Goal: Check status: Check status

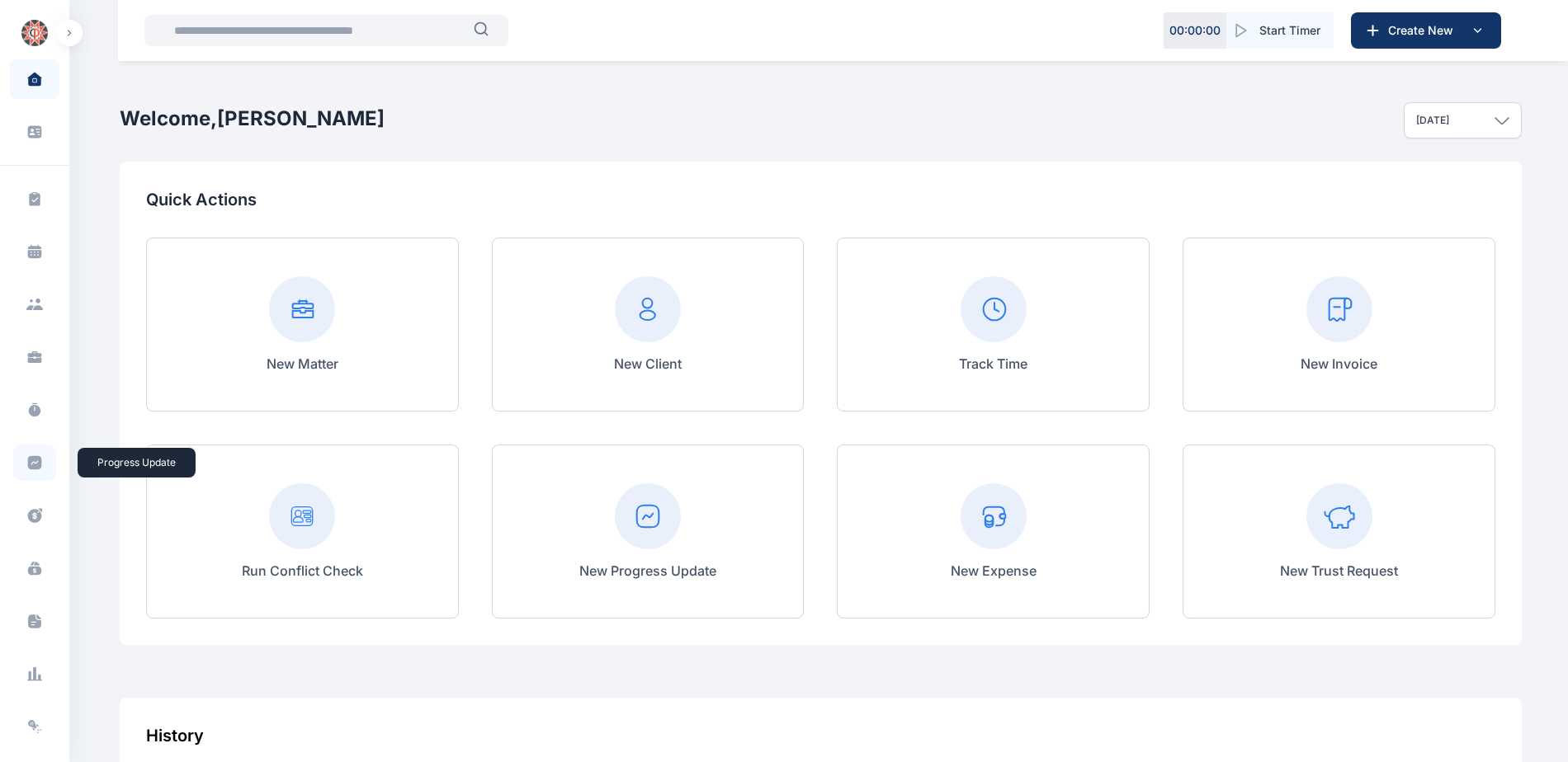
click at [23, 466] on span at bounding box center [35, 463] width 43 height 36
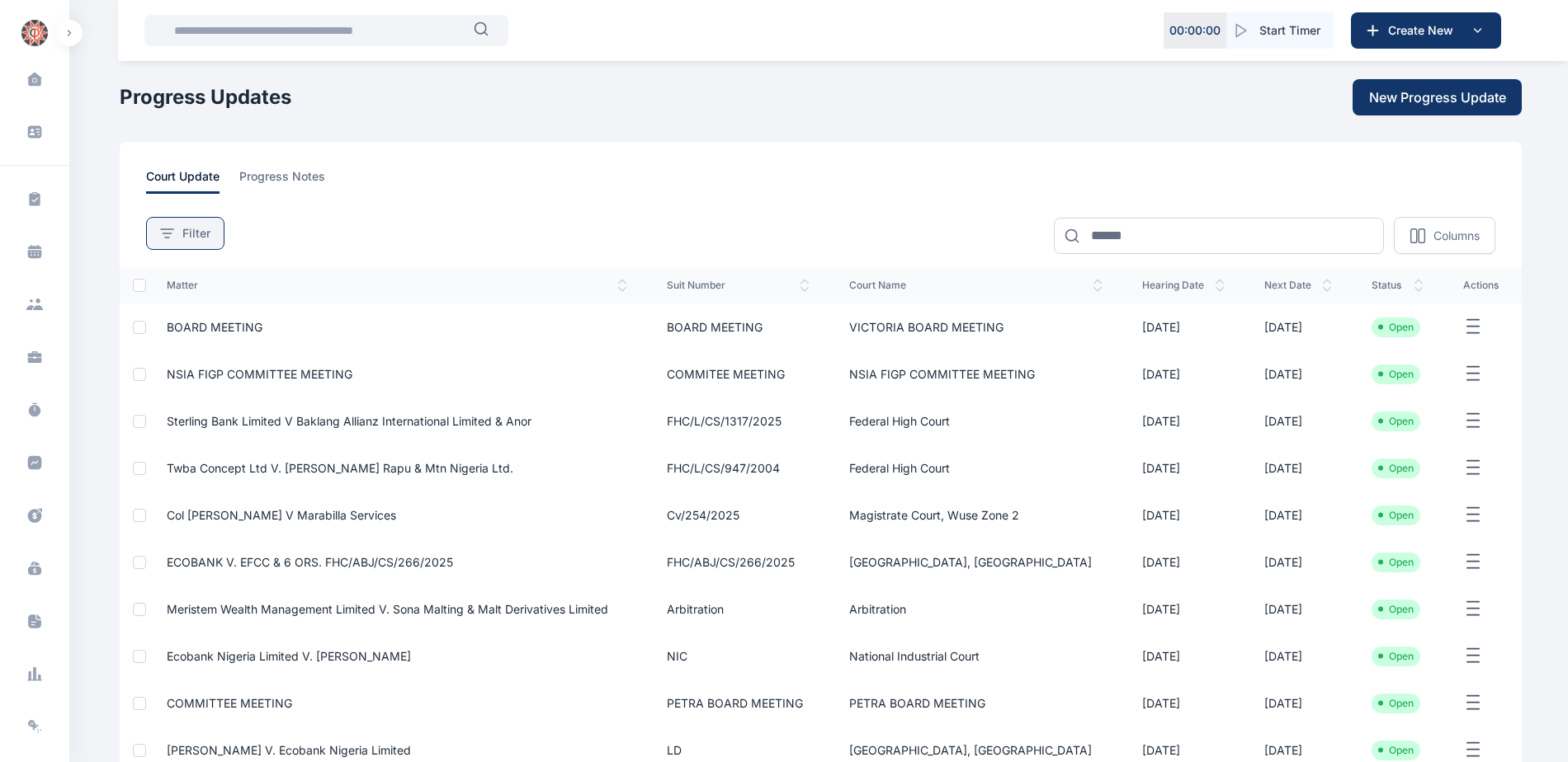
click at [197, 234] on span "Filter" at bounding box center [196, 233] width 28 height 16
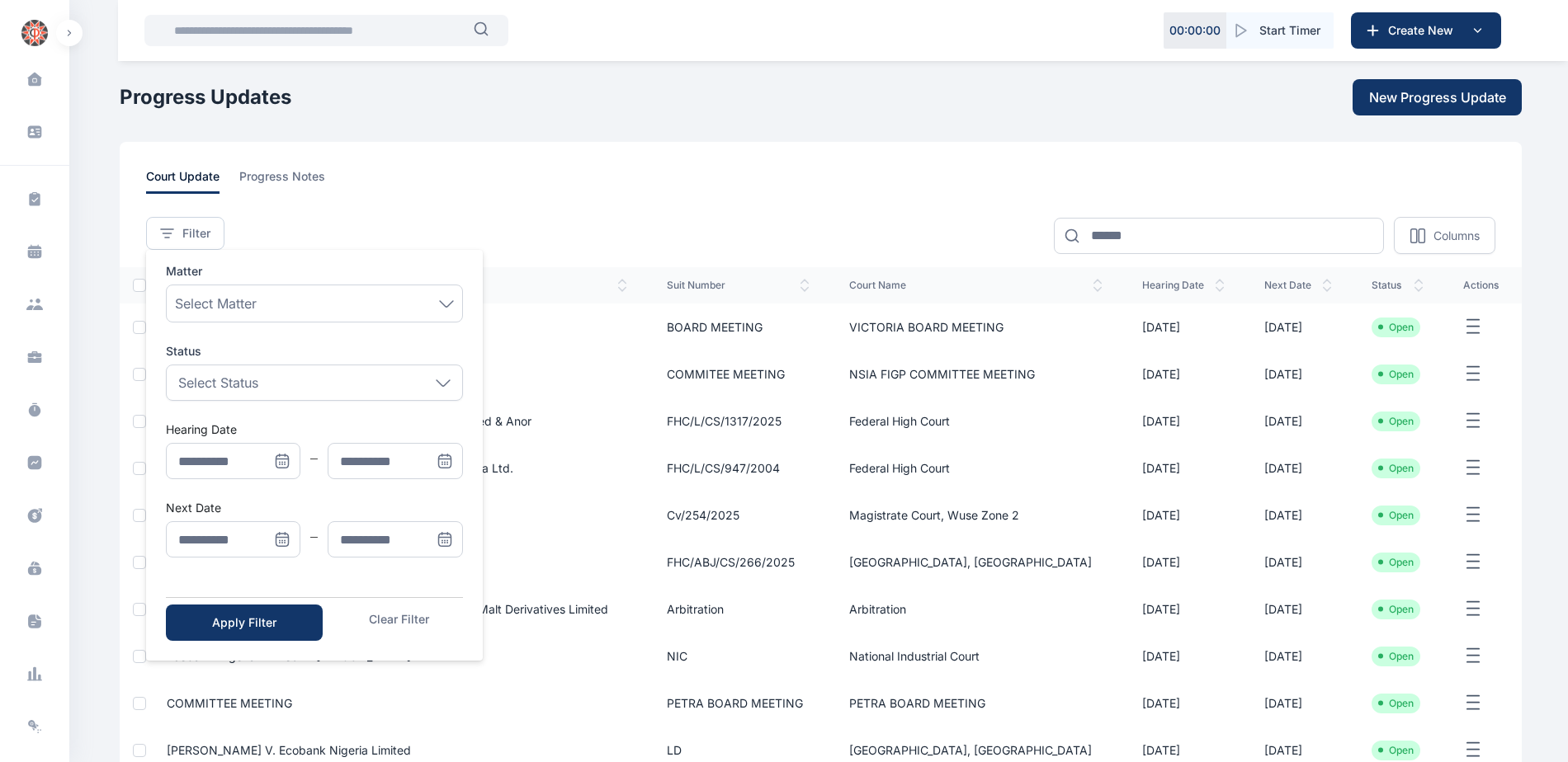
click at [278, 535] on icon "Menu" at bounding box center [282, 539] width 16 height 16
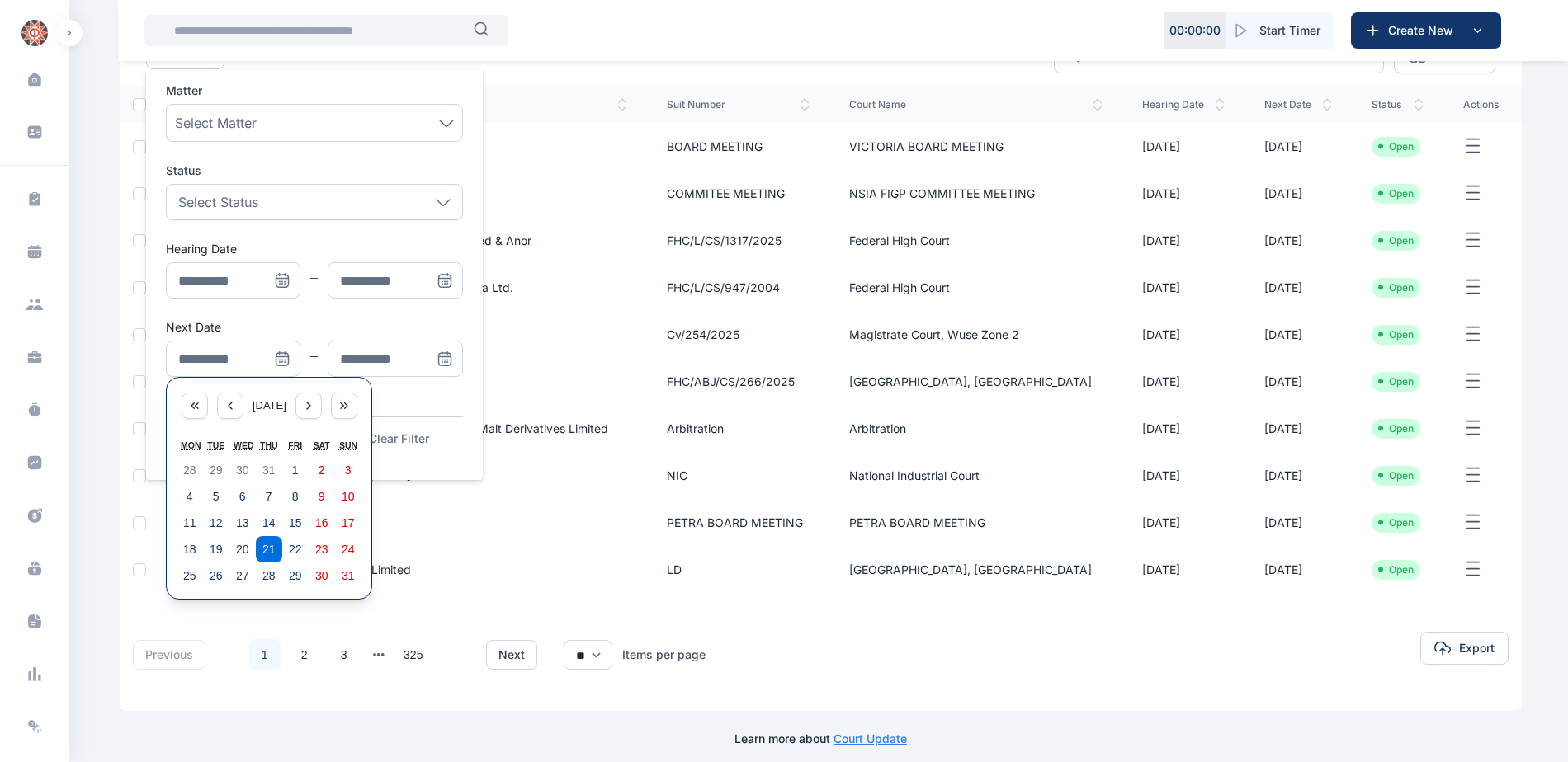
scroll to position [192, 0]
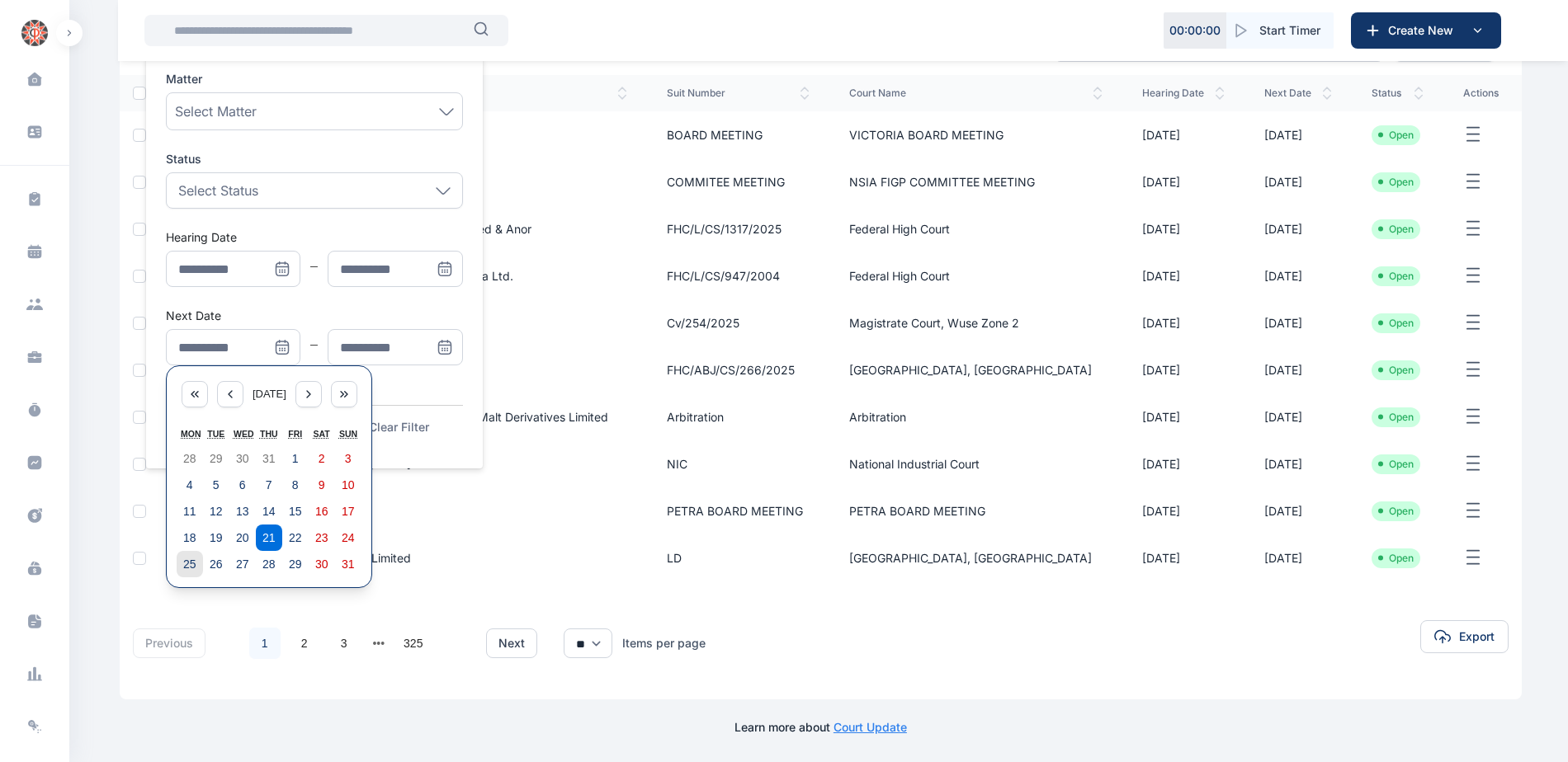
click at [188, 568] on abbr "25" at bounding box center [190, 564] width 13 height 13
type input "**********"
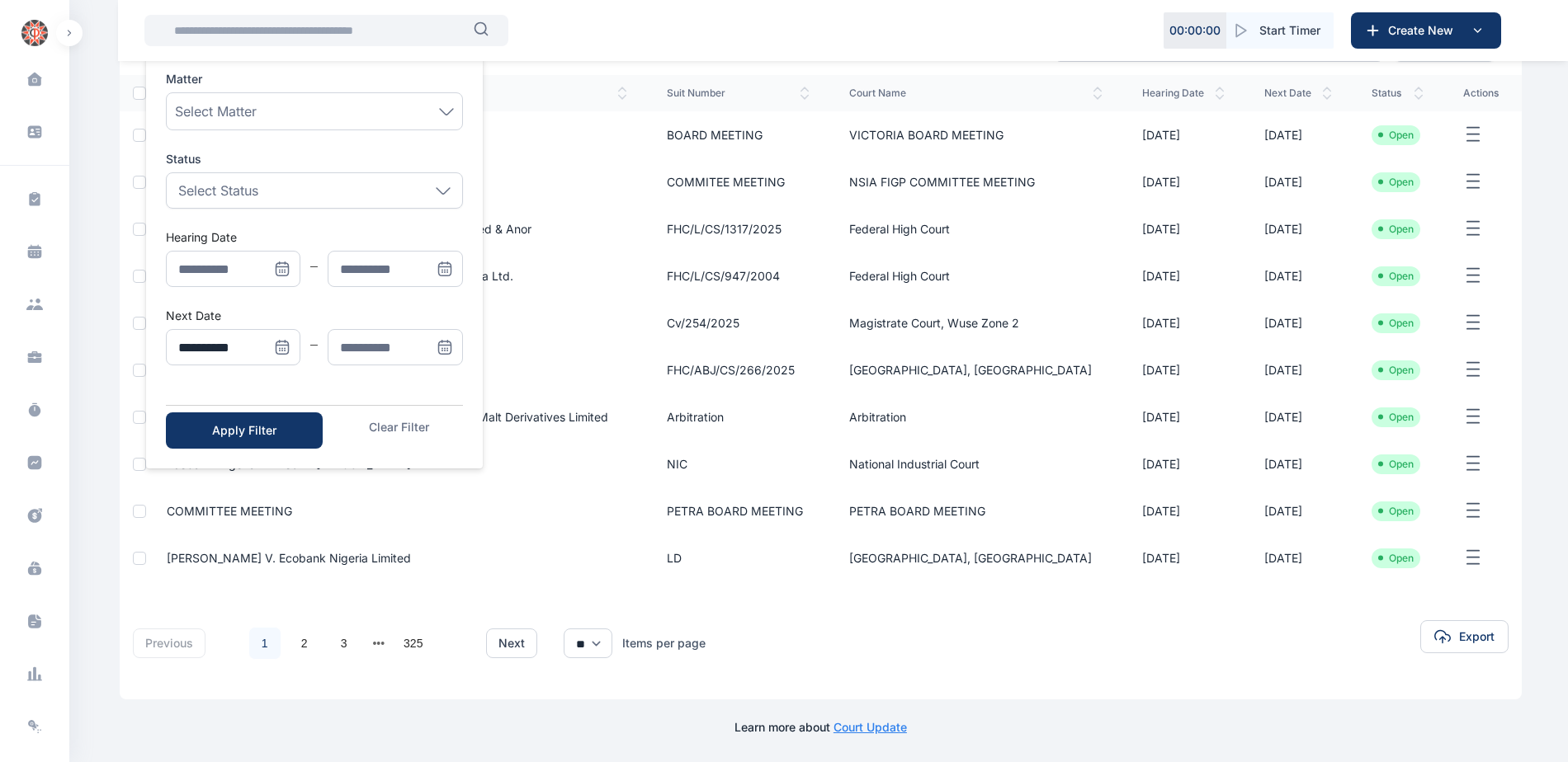
click at [442, 349] on icon "Menu" at bounding box center [442, 349] width 0 height 0
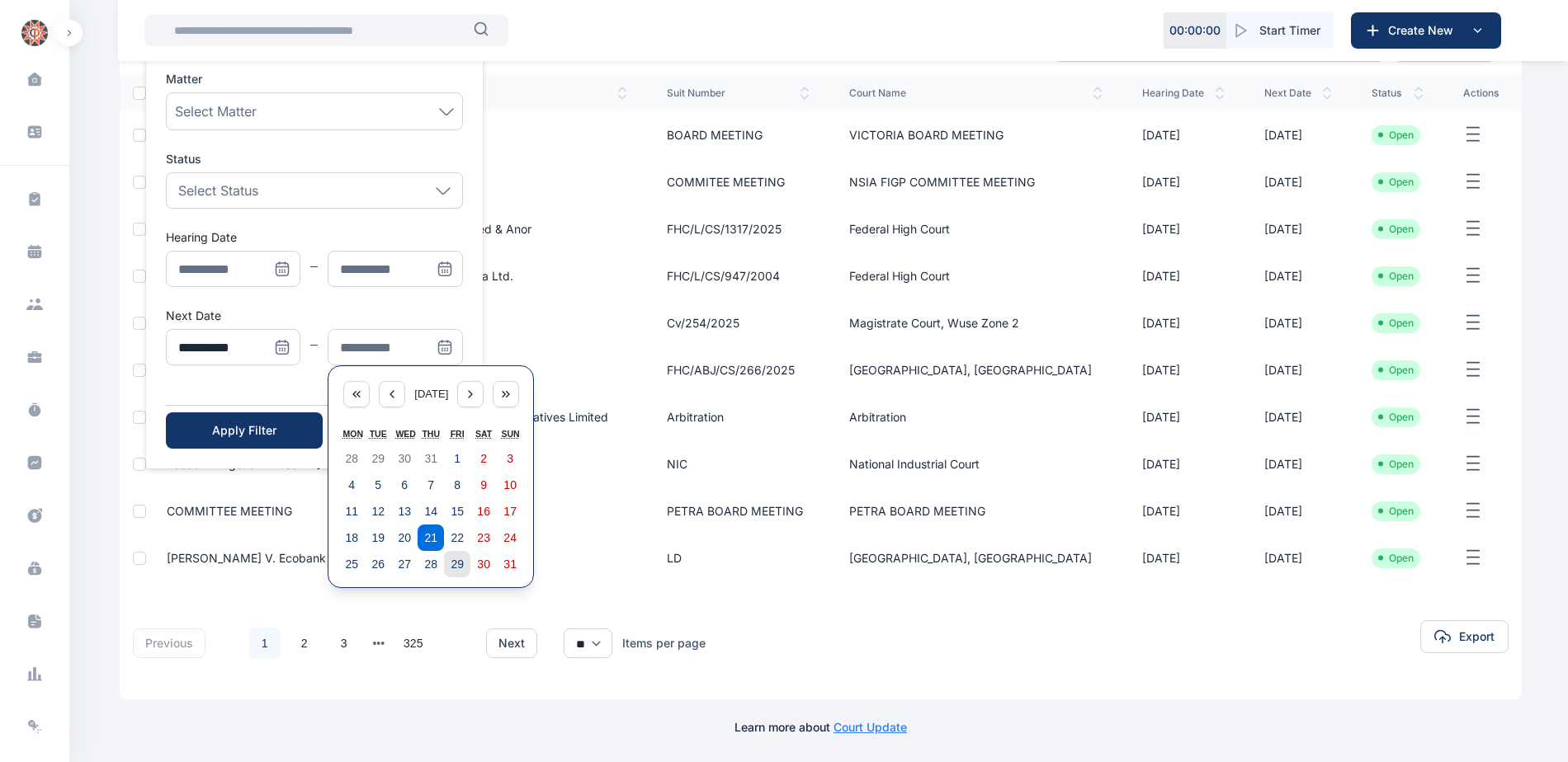
click at [459, 569] on abbr "29" at bounding box center [457, 564] width 13 height 13
type input "**********"
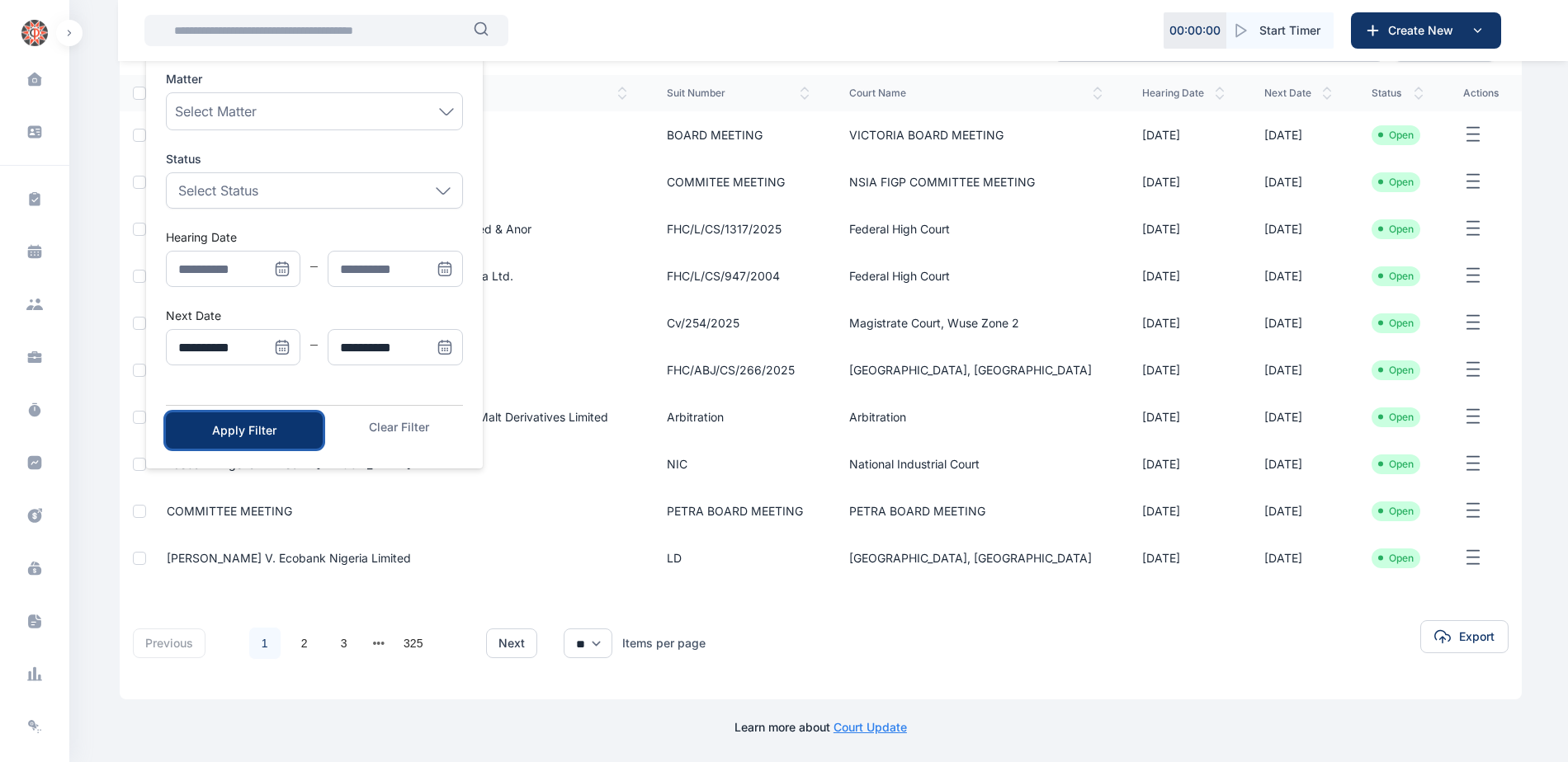
click at [258, 430] on div "Apply Filter" at bounding box center [244, 430] width 104 height 16
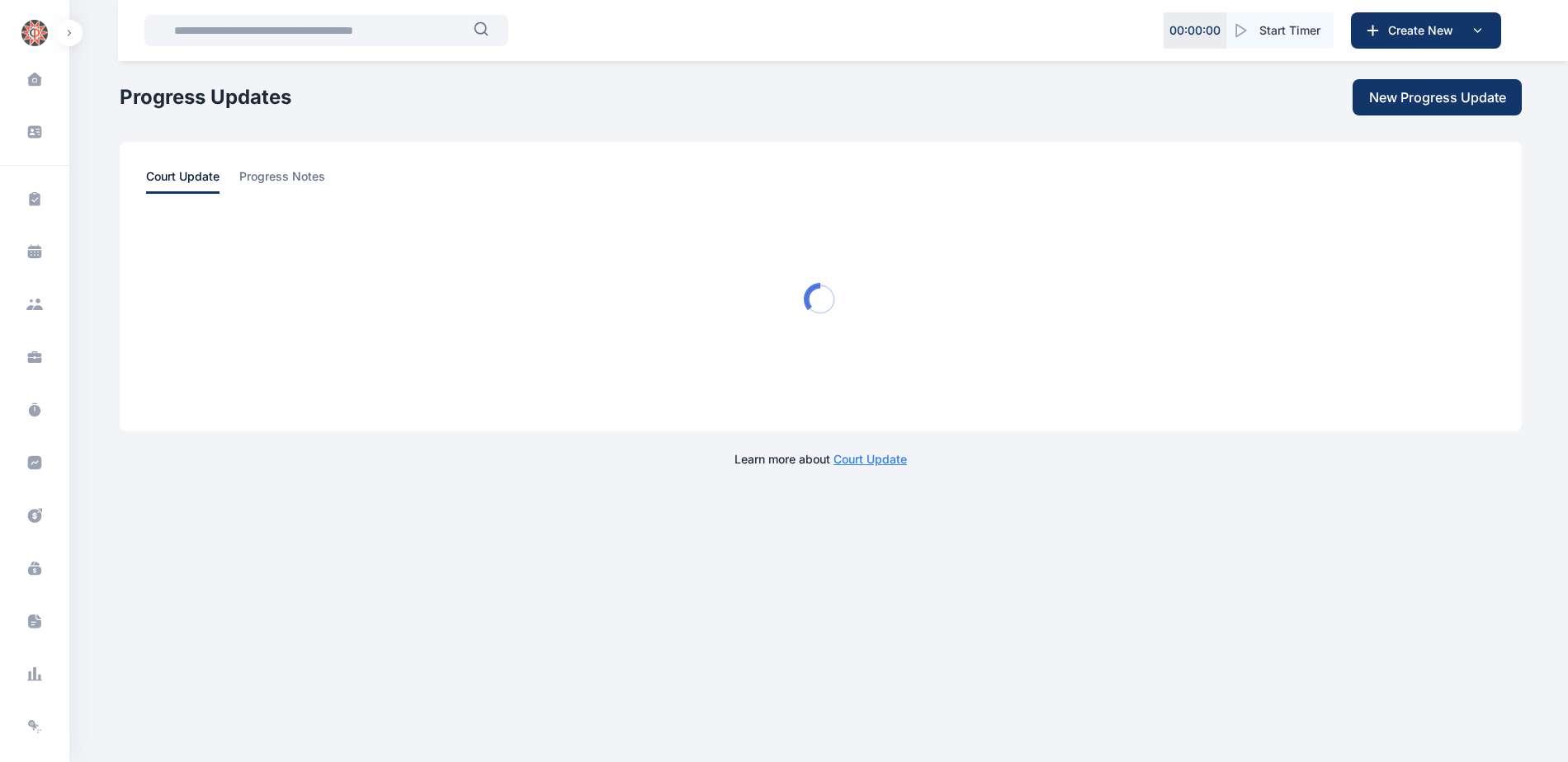
scroll to position [0, 0]
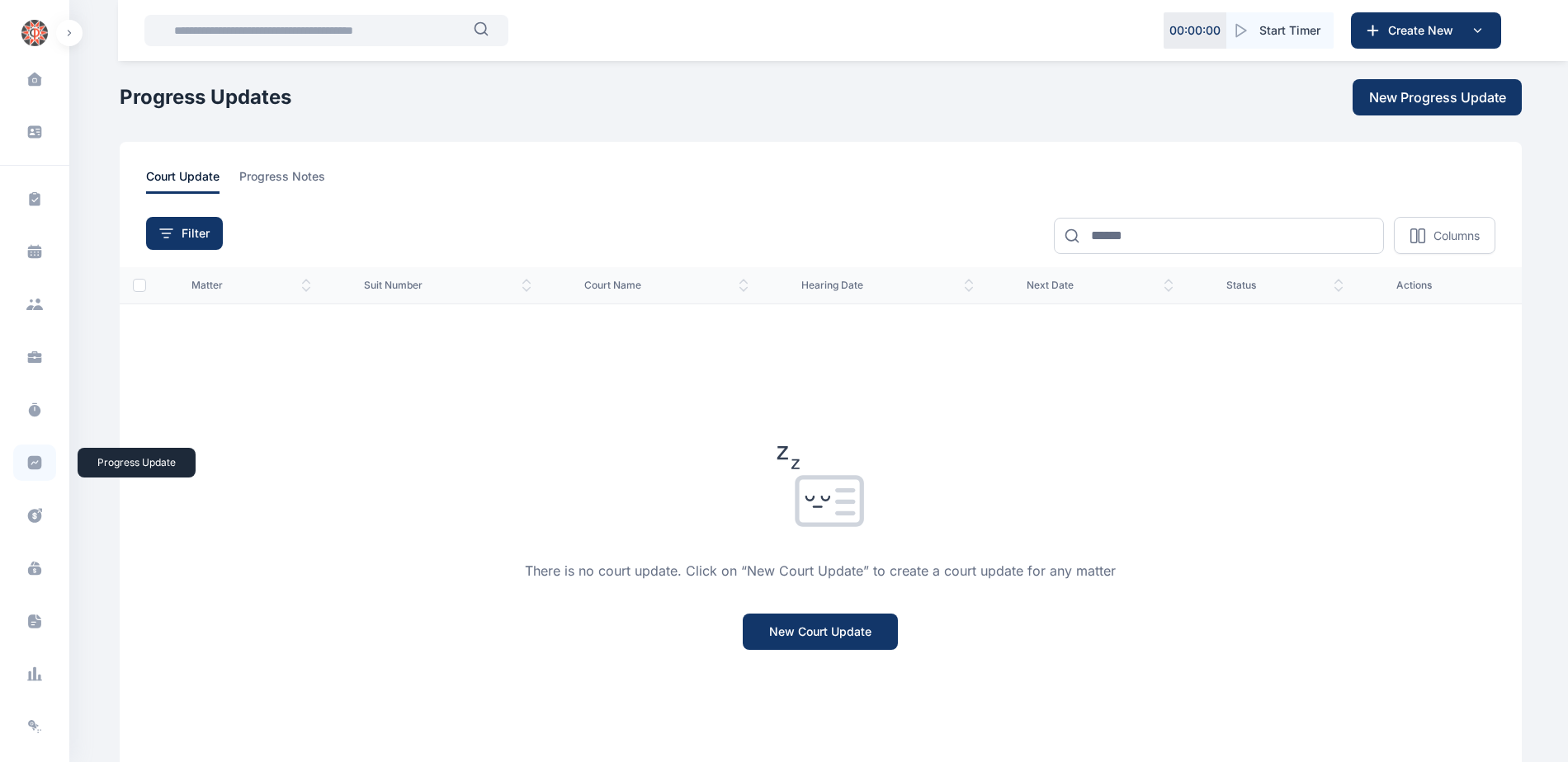
click at [28, 460] on icon at bounding box center [35, 464] width 14 height 14
click at [33, 465] on icon at bounding box center [35, 464] width 14 height 14
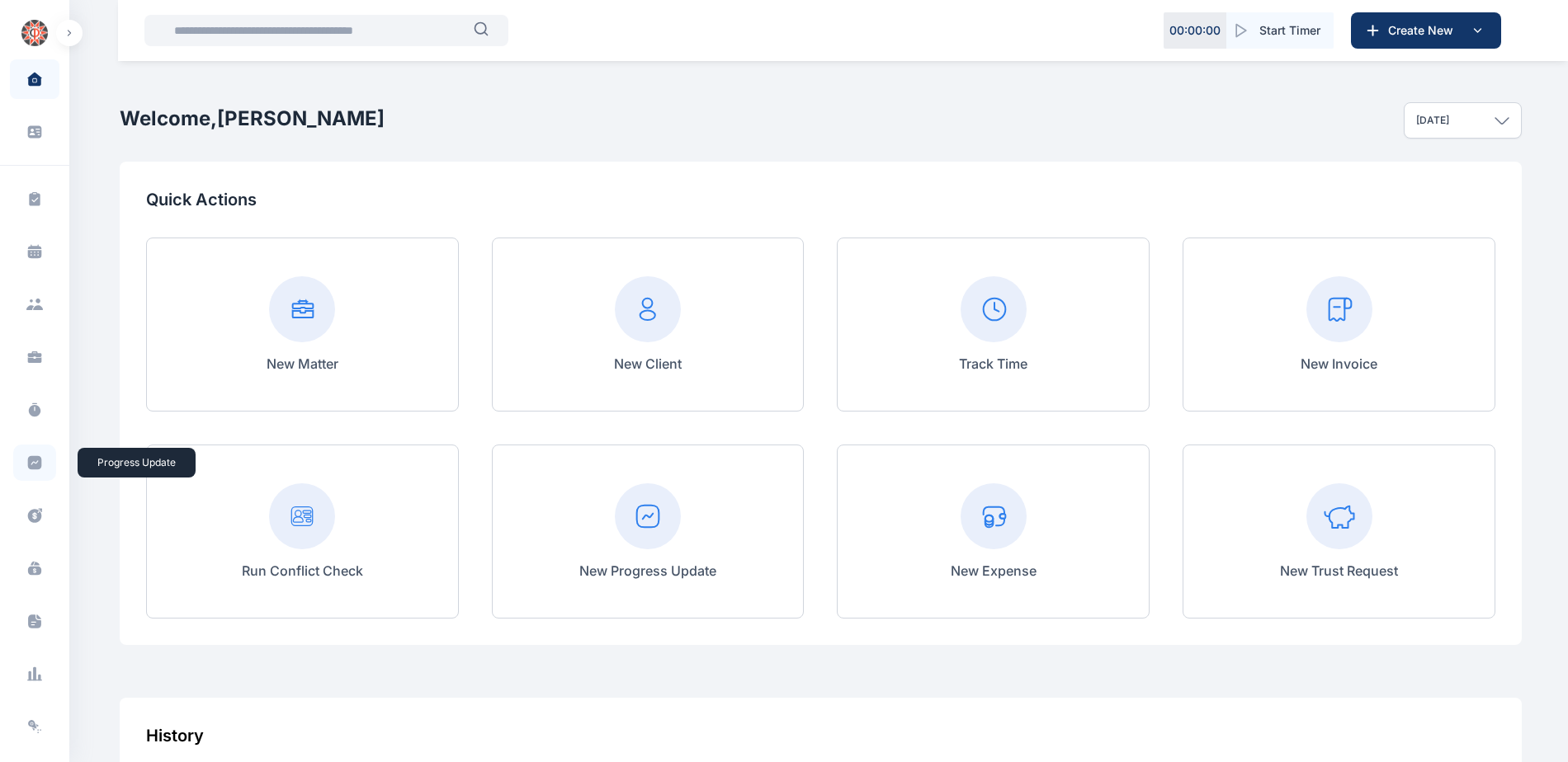
click at [33, 456] on icon at bounding box center [35, 463] width 16 height 16
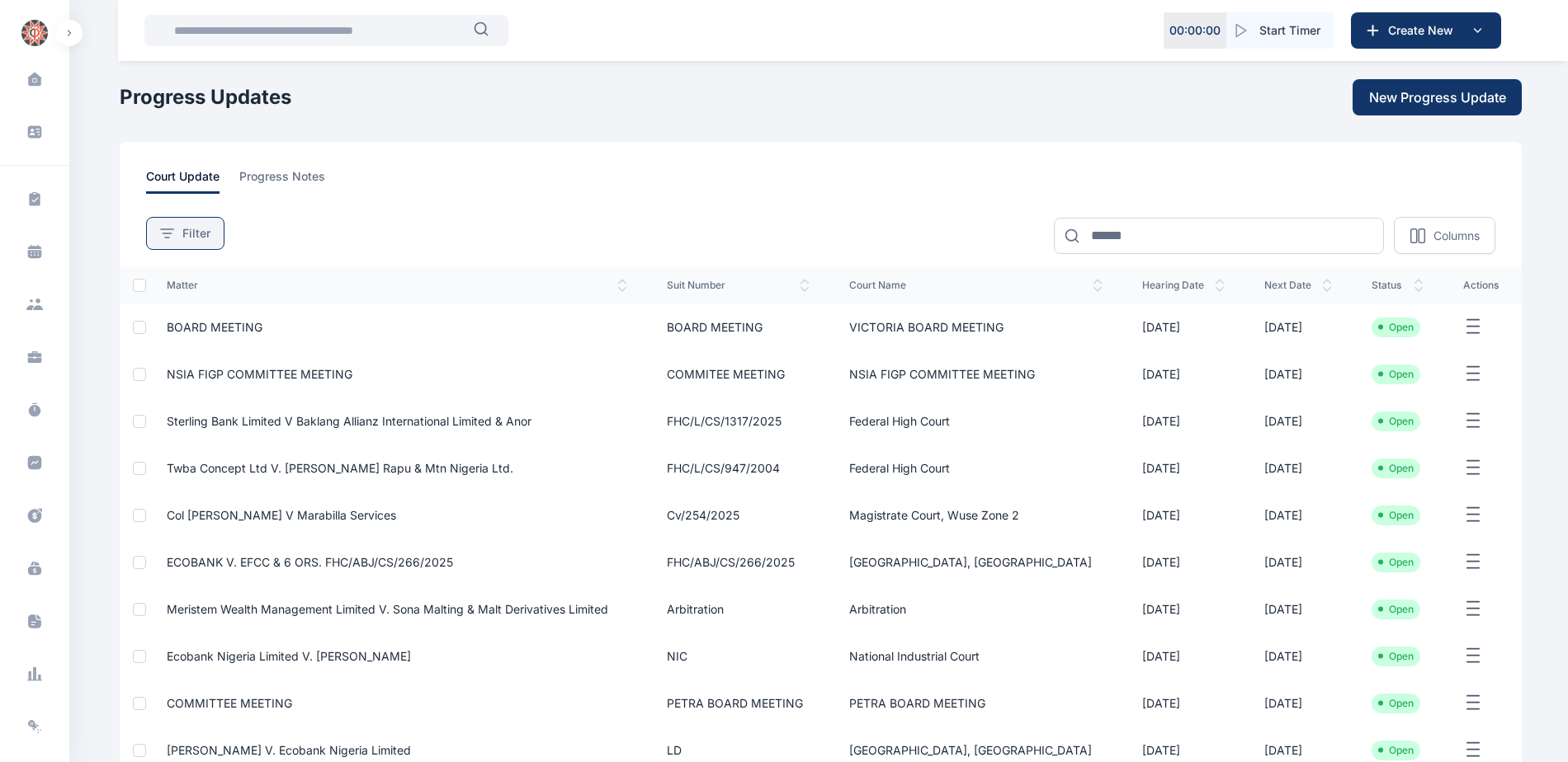
click at [179, 235] on div "Filter" at bounding box center [185, 233] width 50 height 16
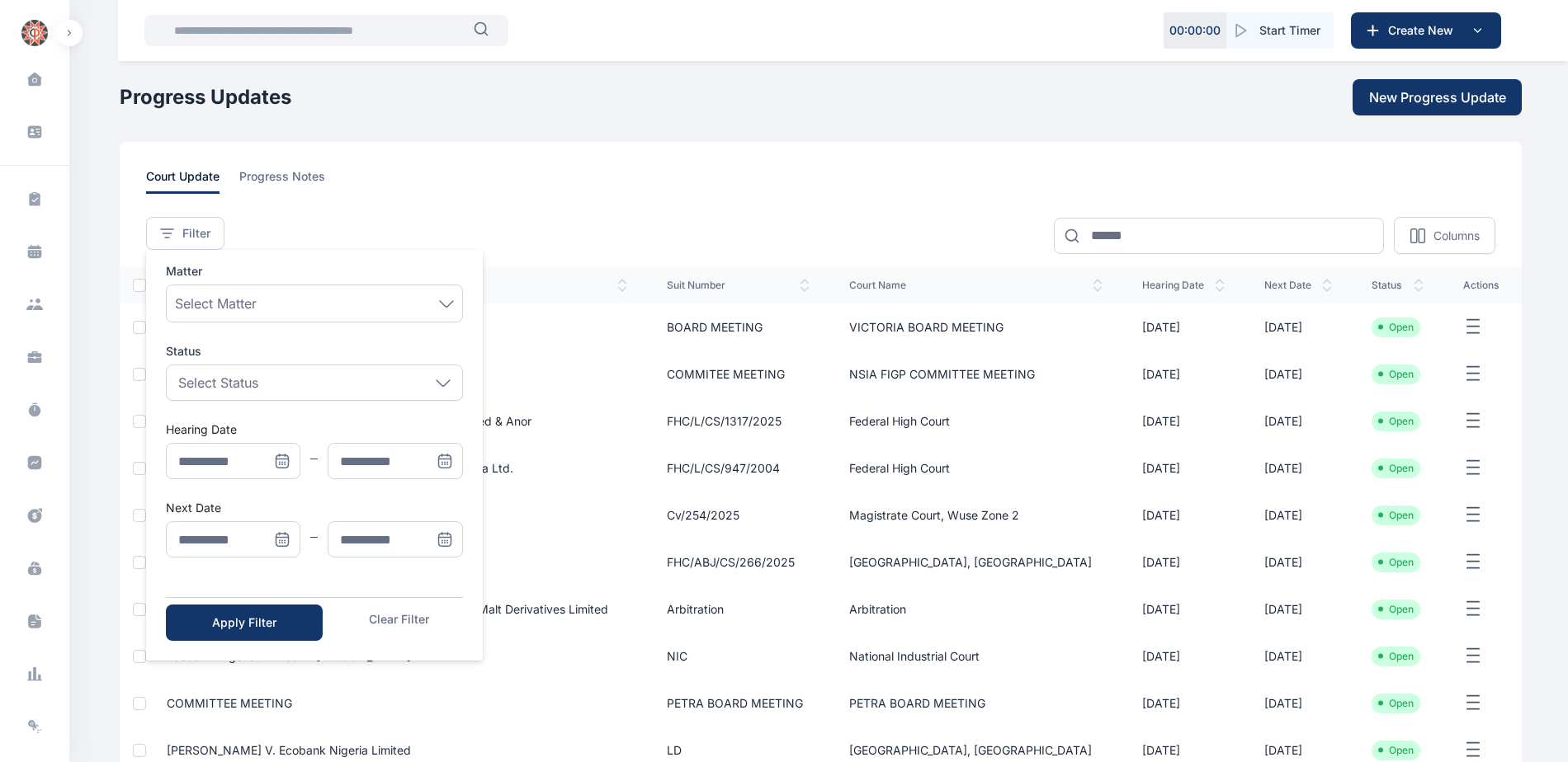
click at [286, 455] on icon "Menu" at bounding box center [282, 461] width 16 height 16
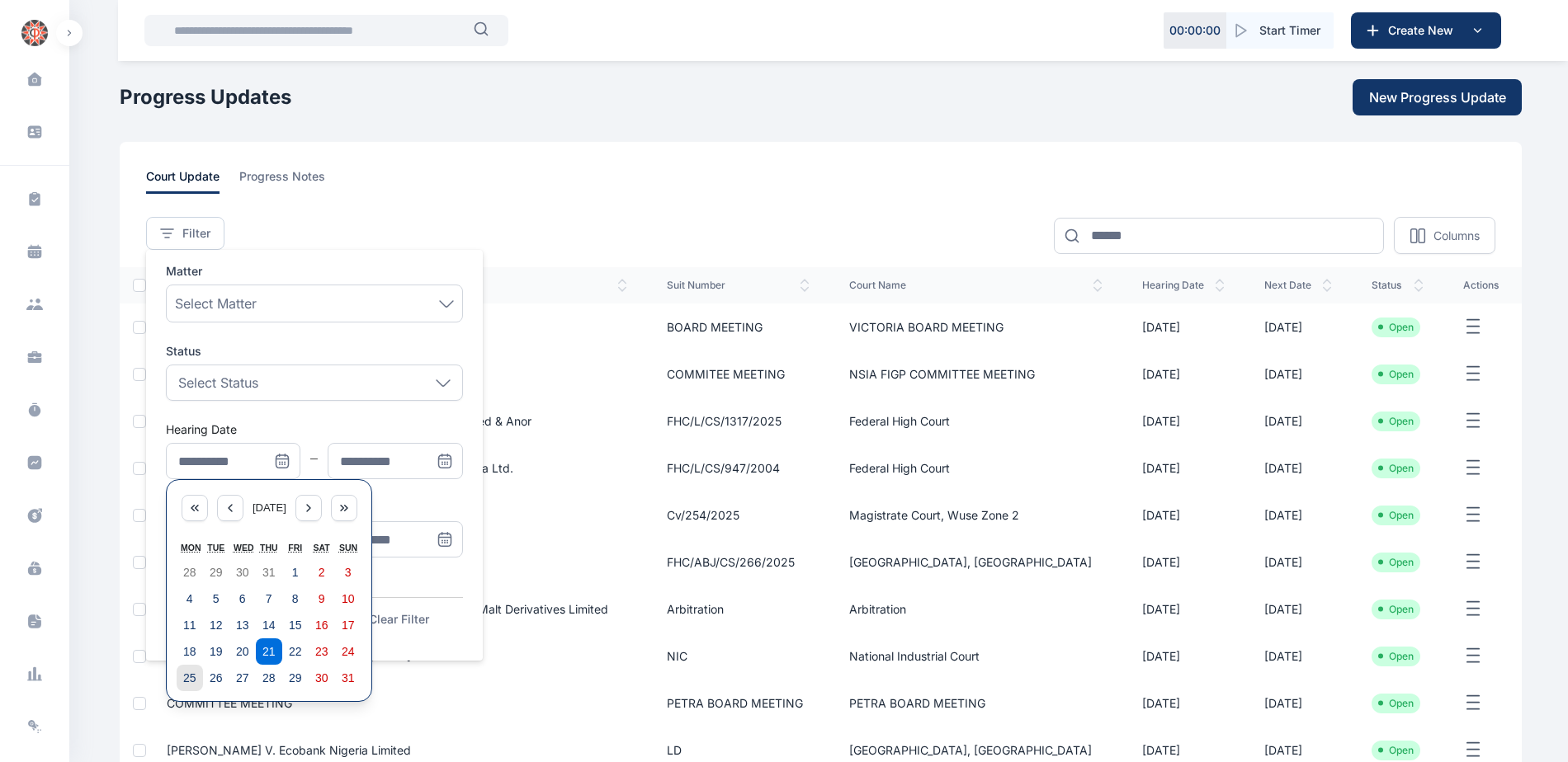
click at [193, 675] on abbr "25" at bounding box center [190, 677] width 13 height 13
type input "**********"
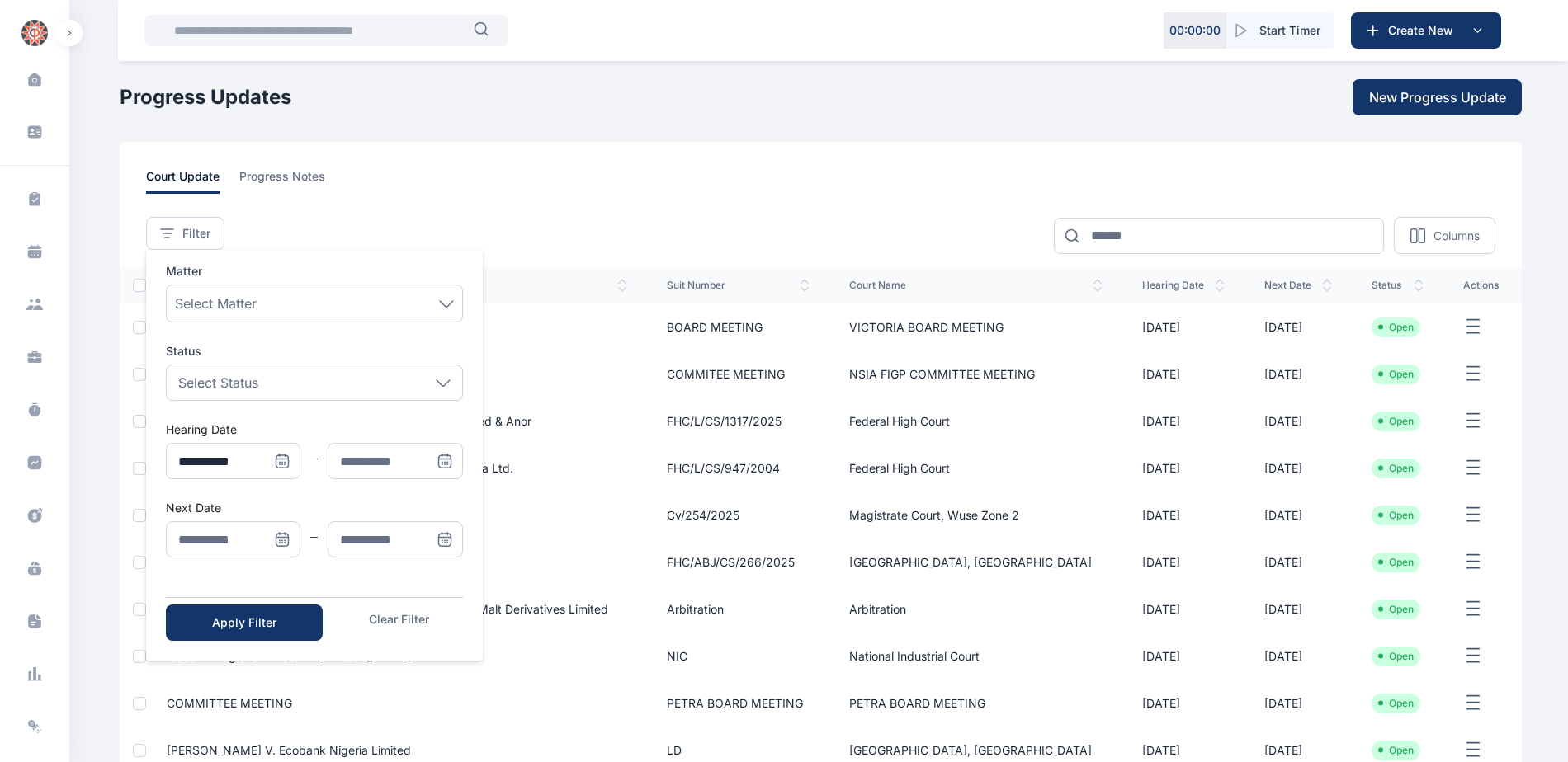
click at [442, 467] on icon "Menu" at bounding box center [445, 461] width 16 height 16
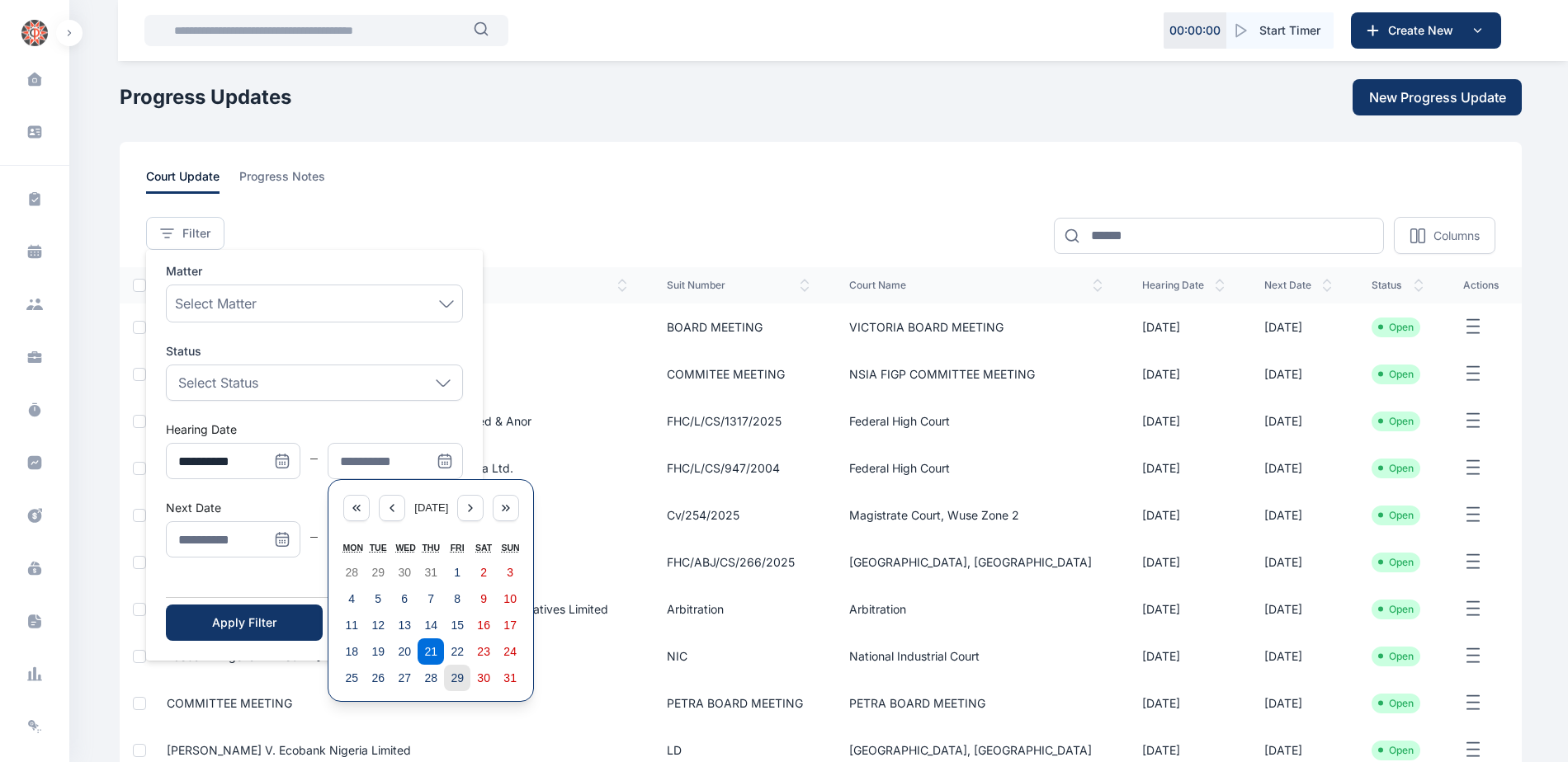
click at [457, 680] on abbr "29" at bounding box center [457, 677] width 13 height 13
type input "**********"
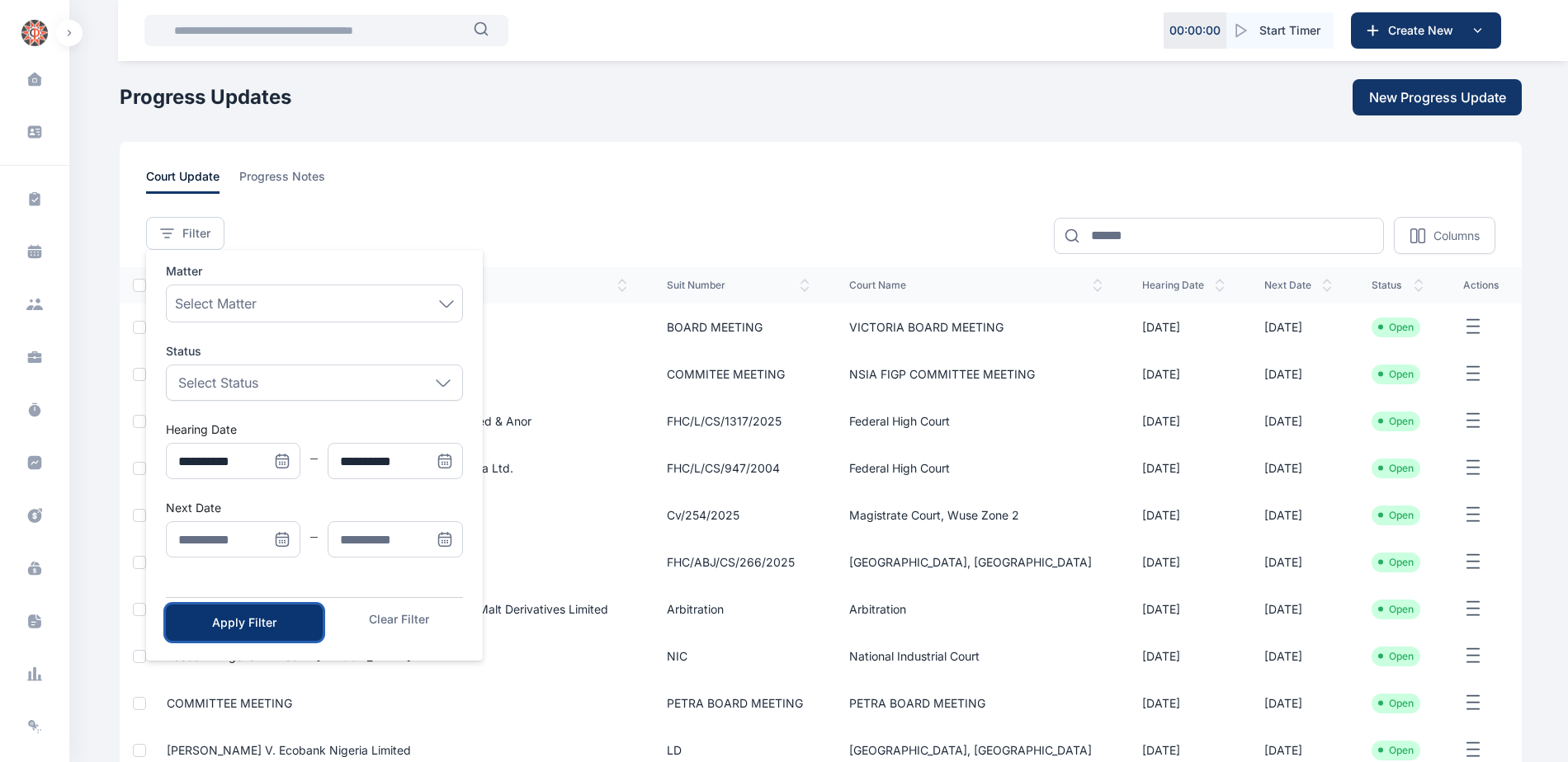
click at [275, 616] on div "Apply Filter" at bounding box center [244, 623] width 104 height 16
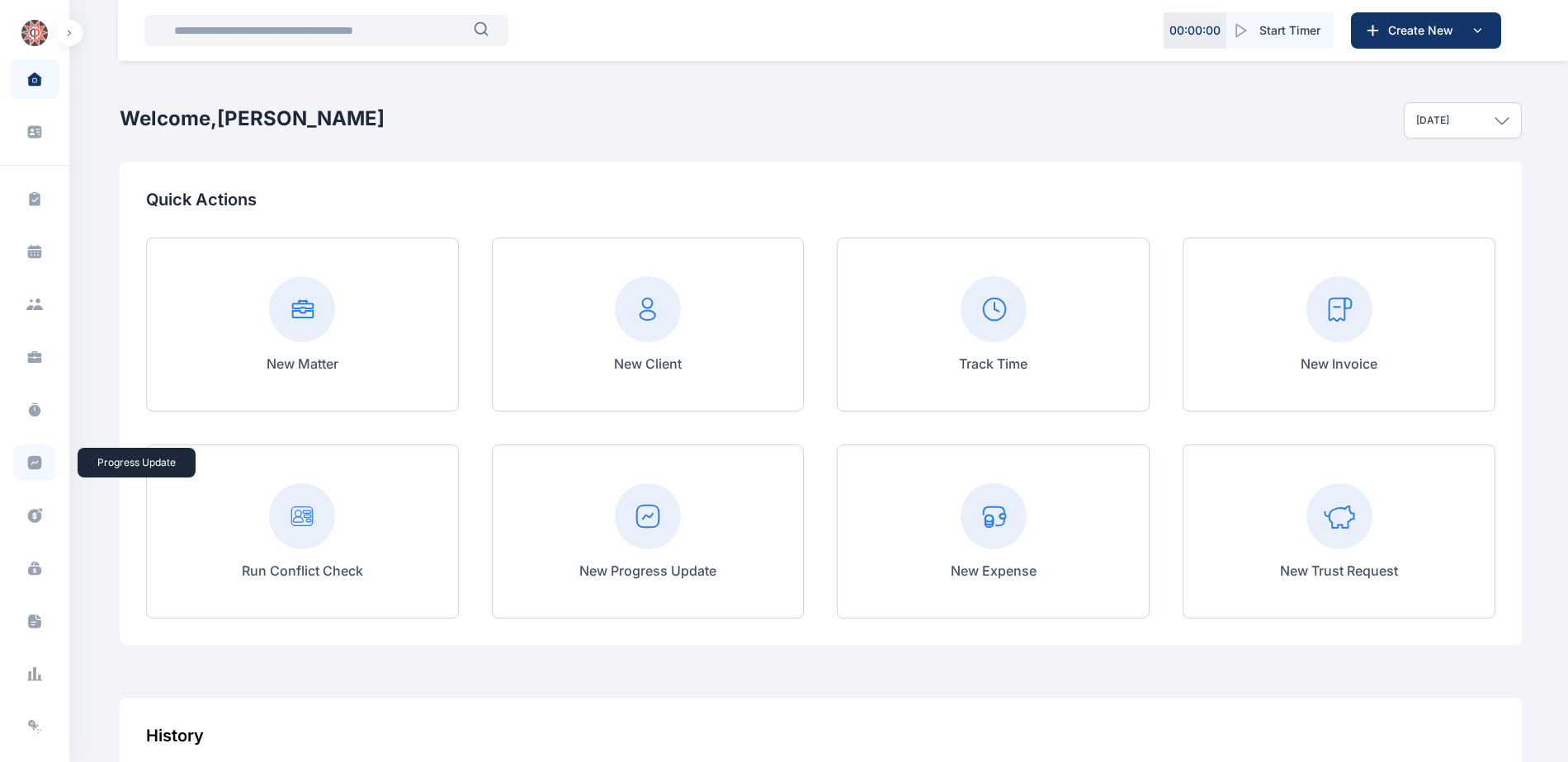
click at [36, 458] on icon at bounding box center [35, 464] width 14 height 14
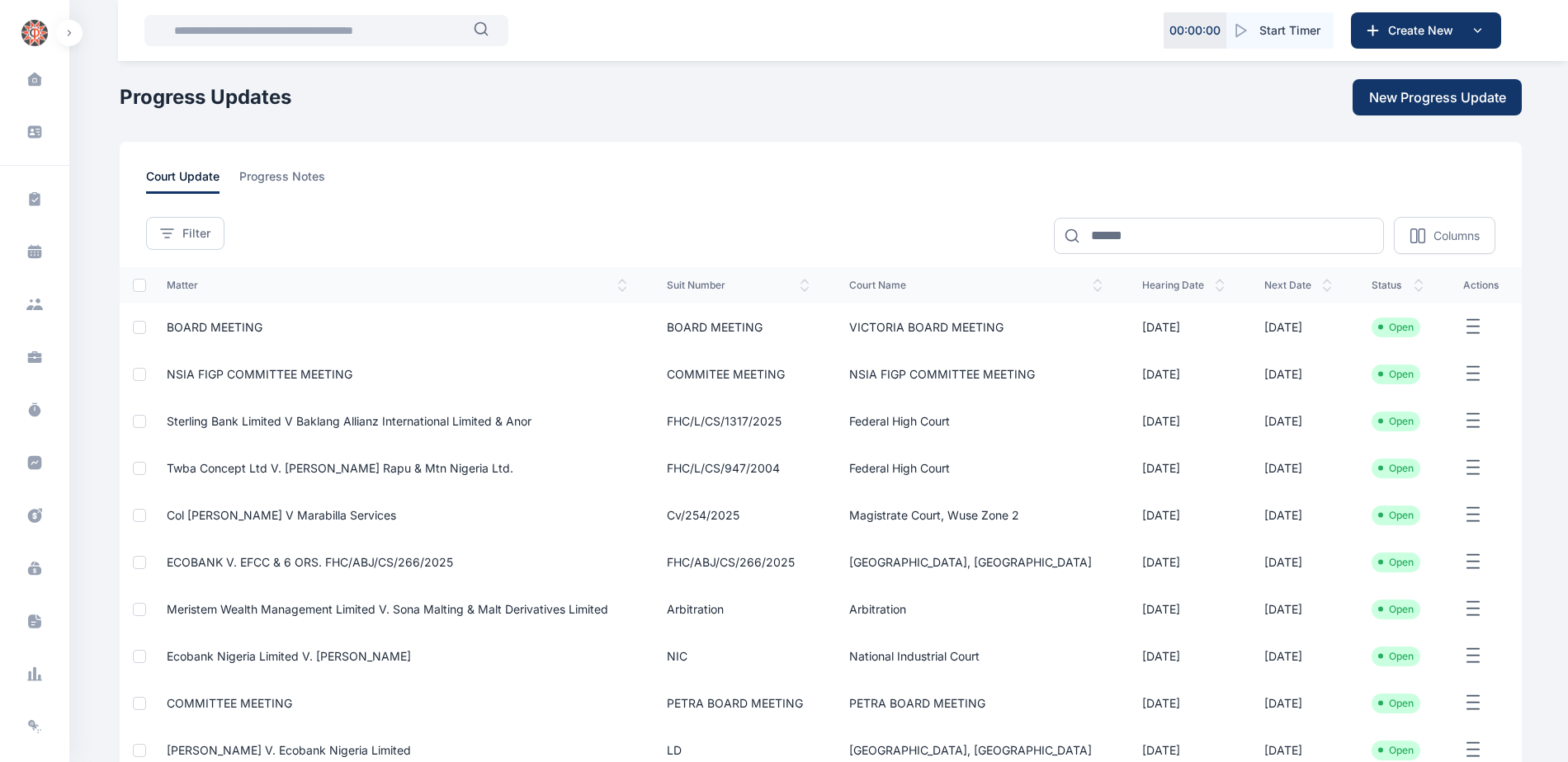
drag, startPoint x: 209, startPoint y: 238, endPoint x: 209, endPoint y: 250, distance: 12.0
click at [209, 239] on span "Filter" at bounding box center [196, 233] width 28 height 16
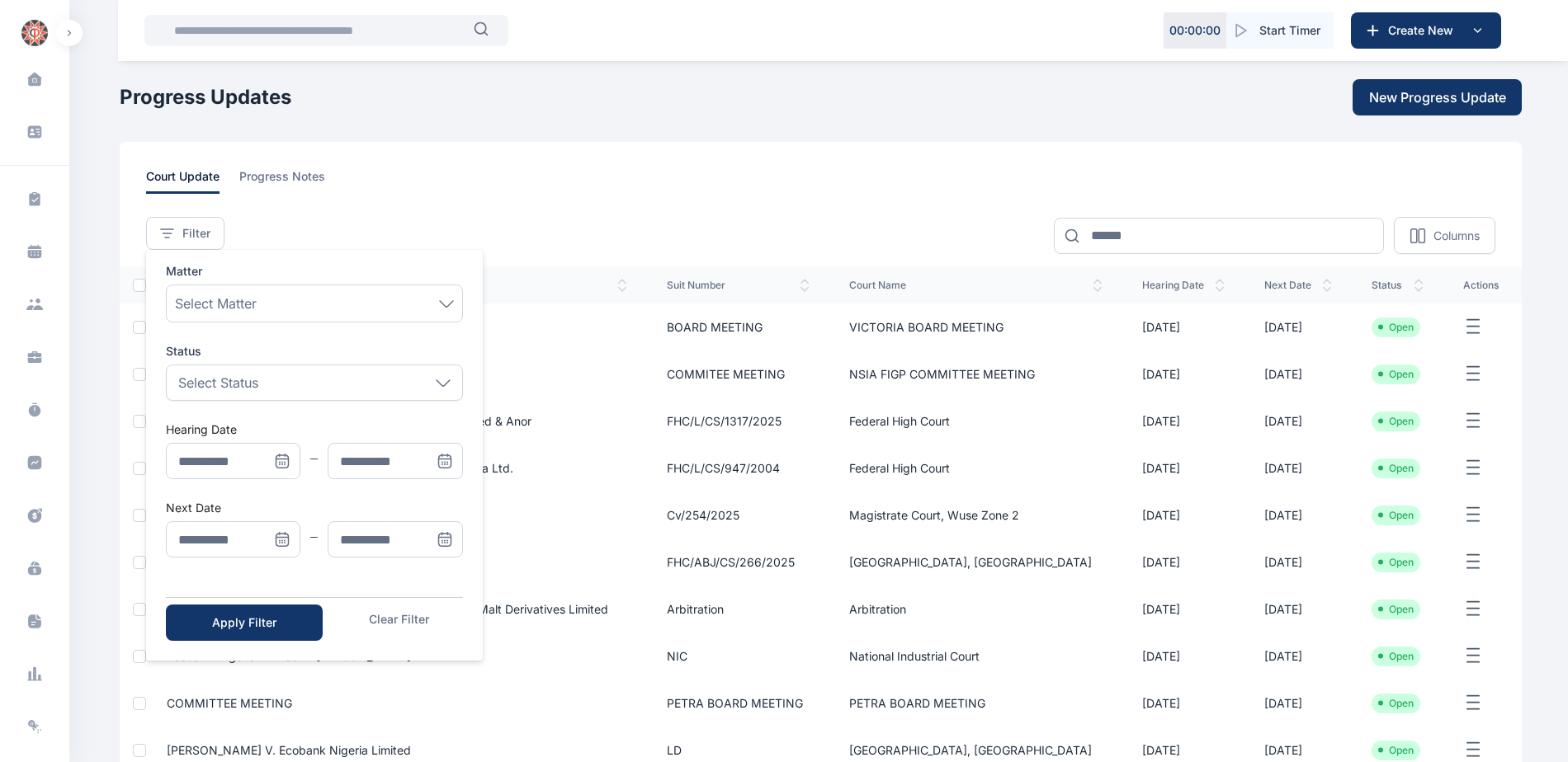
click at [285, 545] on icon "Menu" at bounding box center [282, 539] width 16 height 16
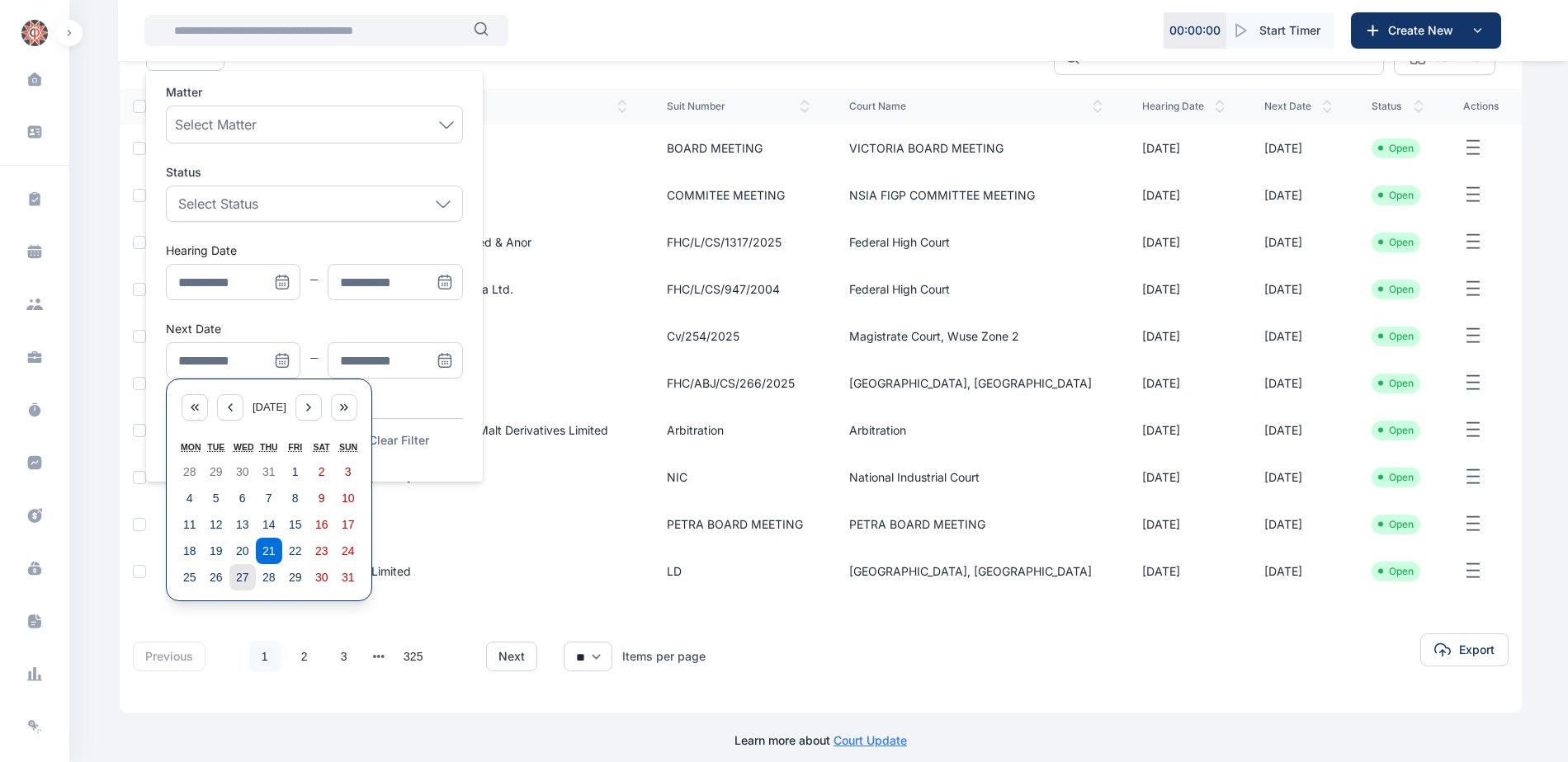
scroll to position [192, 0]
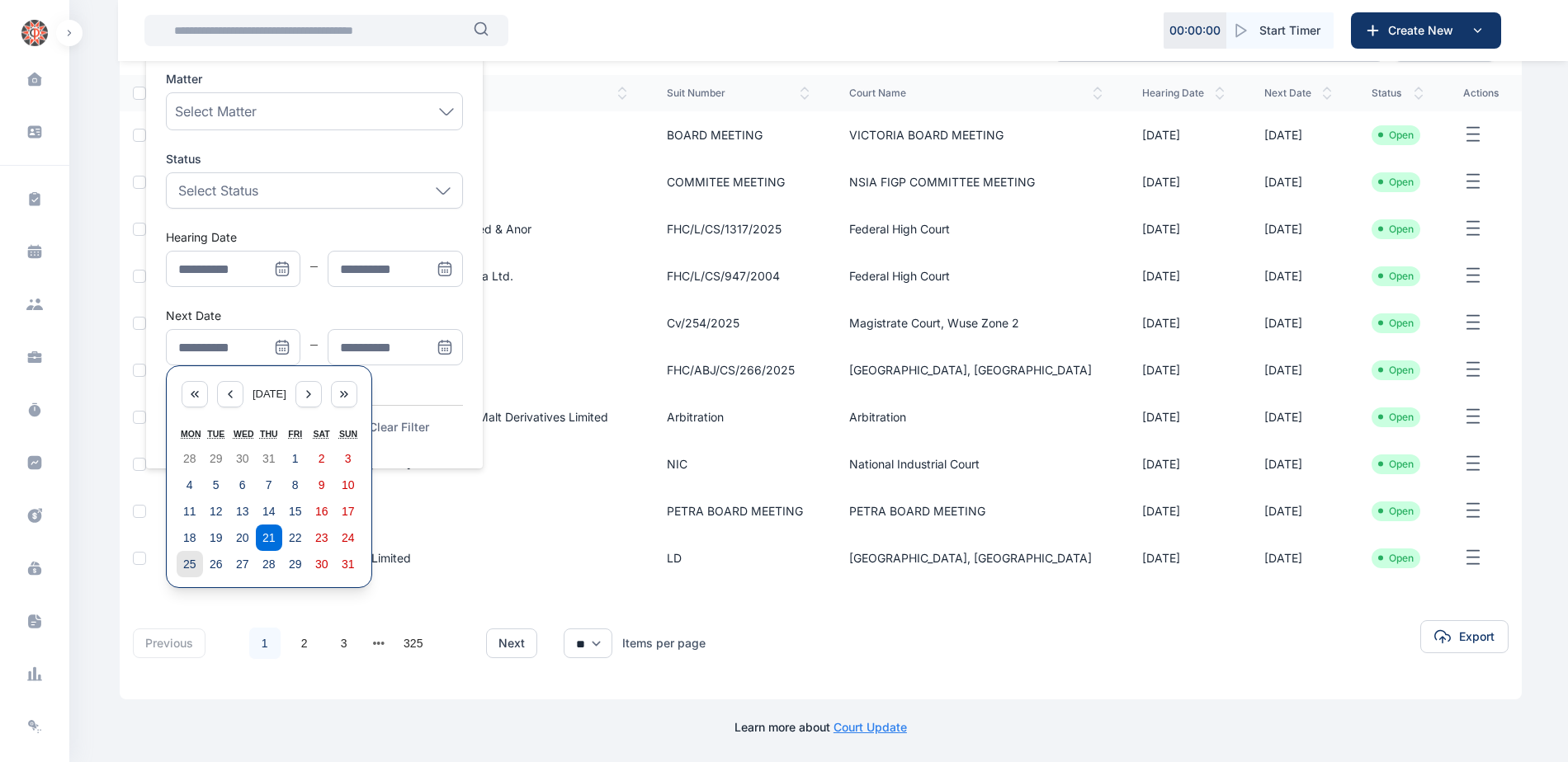
click at [183, 558] on button "25" at bounding box center [190, 564] width 27 height 27
type input "**********"
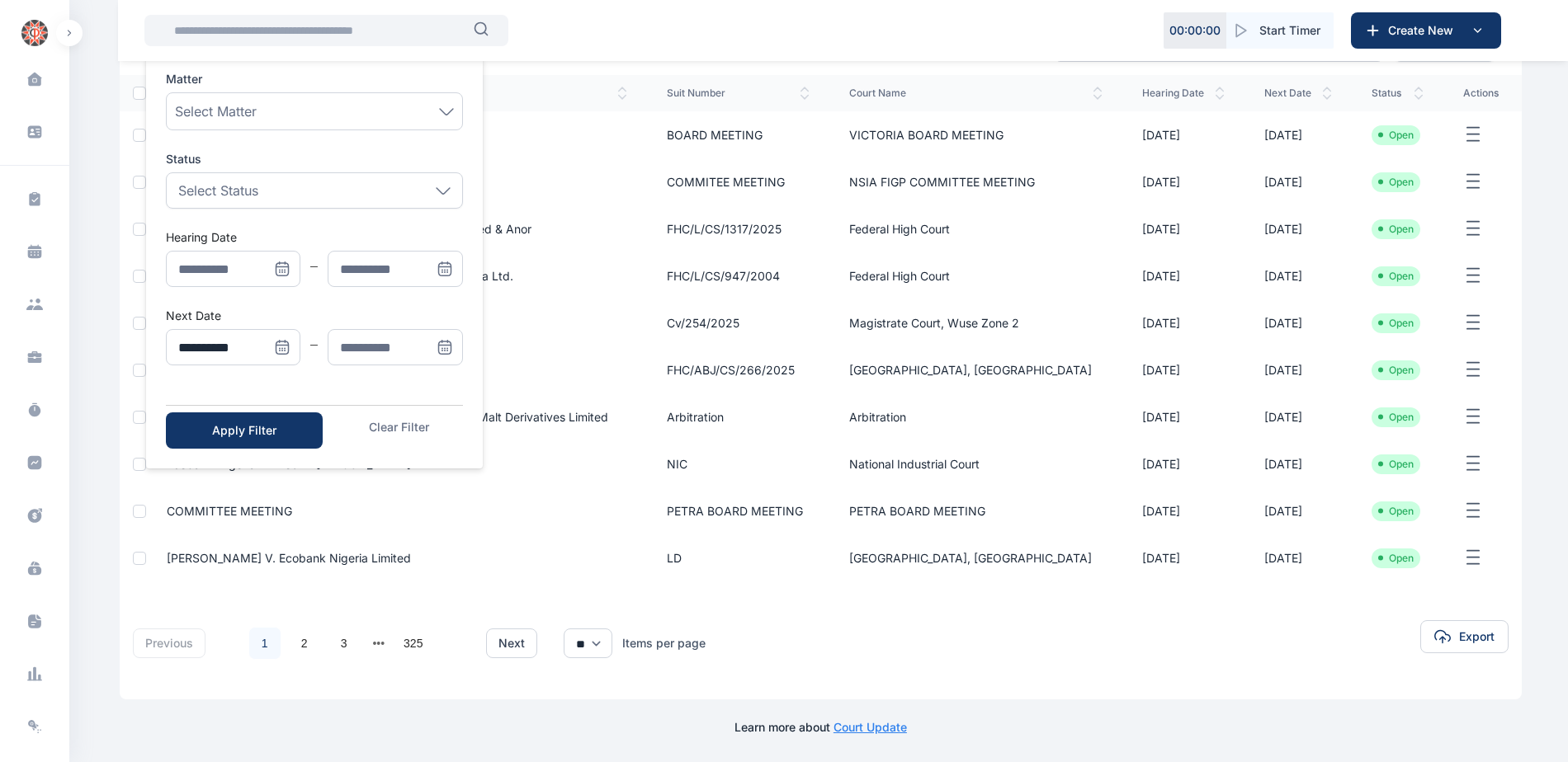
click at [440, 342] on icon "Menu" at bounding box center [445, 348] width 12 height 12
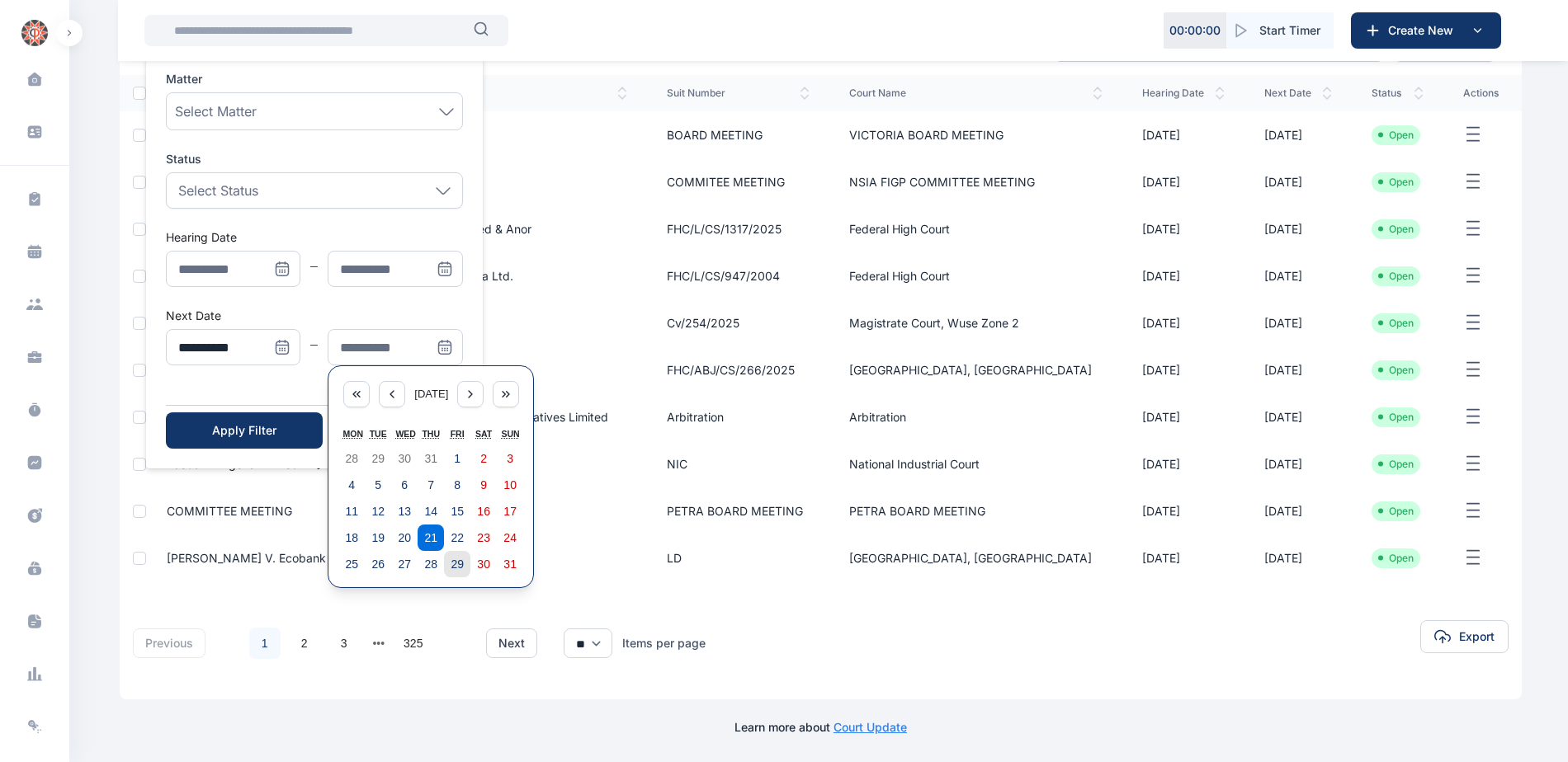
click at [454, 566] on abbr "29" at bounding box center [457, 564] width 13 height 13
type input "**********"
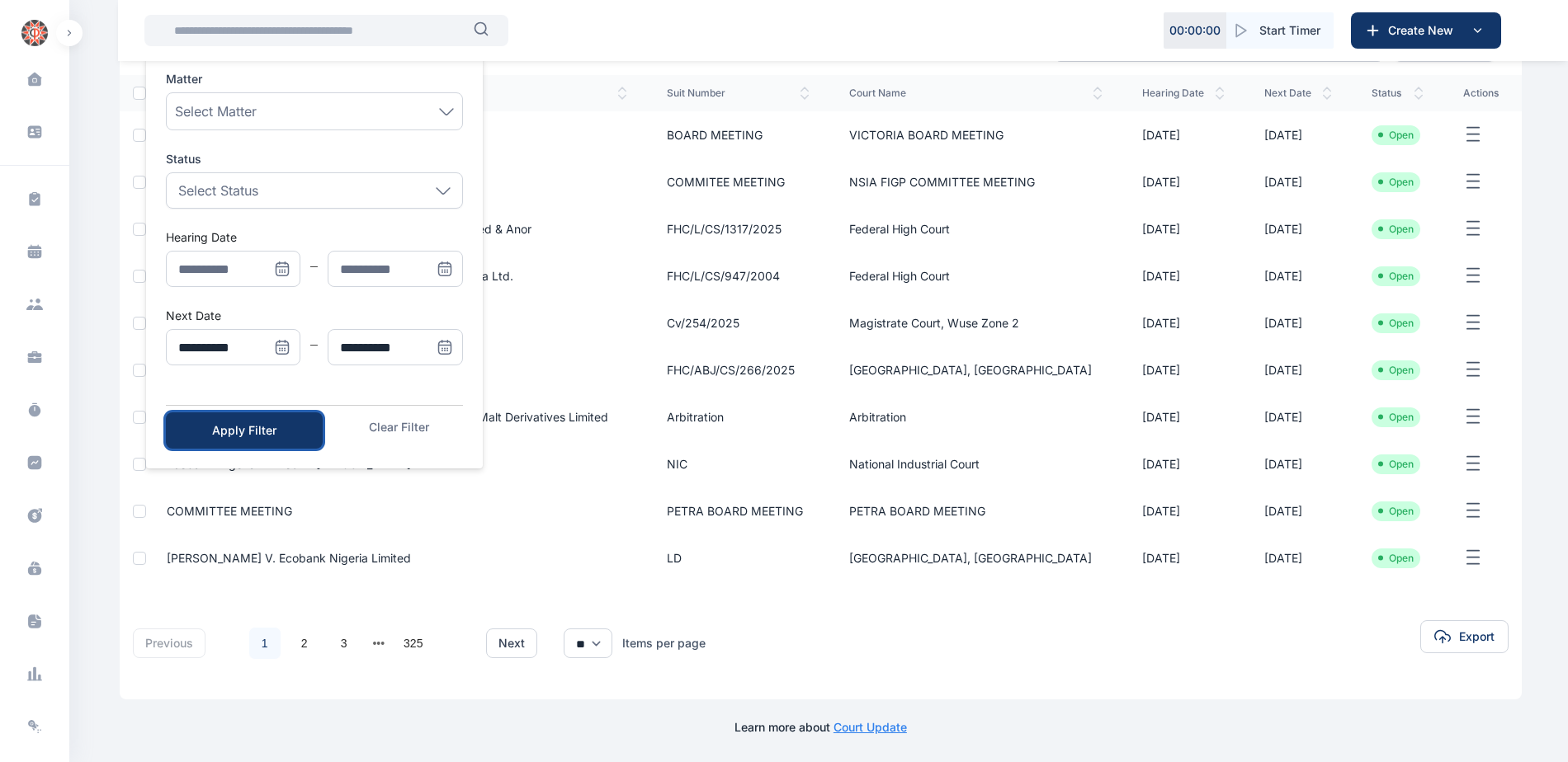
click at [261, 432] on div "Apply Filter" at bounding box center [244, 430] width 104 height 16
